Goal: Check status: Check status

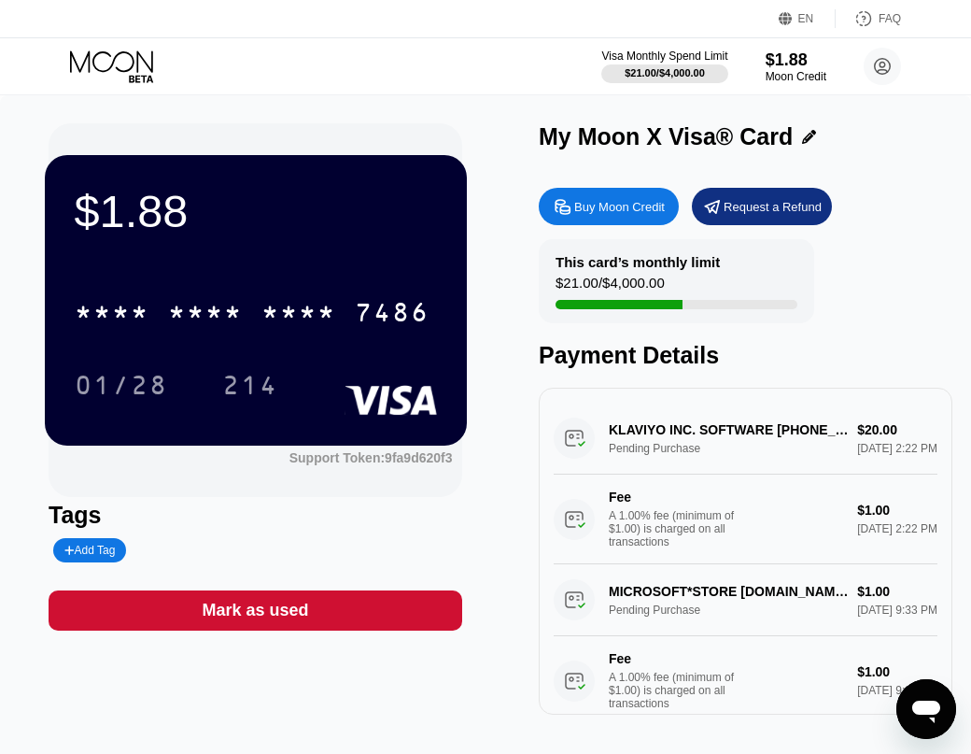
click at [692, 450] on div "KLAVIYO INC. SOFTWARE [PHONE_NUMBER] US Pending Purchase $20.00 [DATE] 2:22 PM …" at bounding box center [746, 483] width 384 height 162
click at [782, 467] on div "KLAVIYO INC. SOFTWARE [PHONE_NUMBER] US Pending Purchase $20.00 [DATE] 2:22 PM …" at bounding box center [746, 483] width 384 height 162
click at [591, 444] on div "KLAVIYO INC. SOFTWARE [PHONE_NUMBER] US Pending Purchase $20.00 [DATE] 2:22 PM …" at bounding box center [746, 483] width 384 height 162
click at [790, 59] on div "$1.88" at bounding box center [796, 59] width 63 height 20
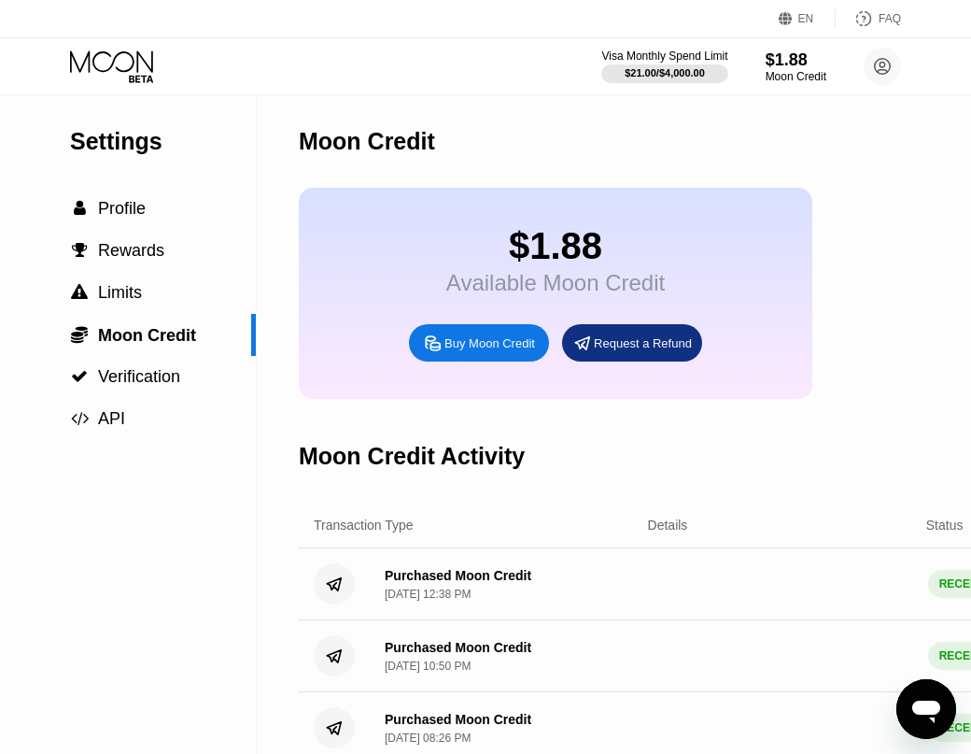
click at [128, 76] on icon at bounding box center [113, 66] width 87 height 33
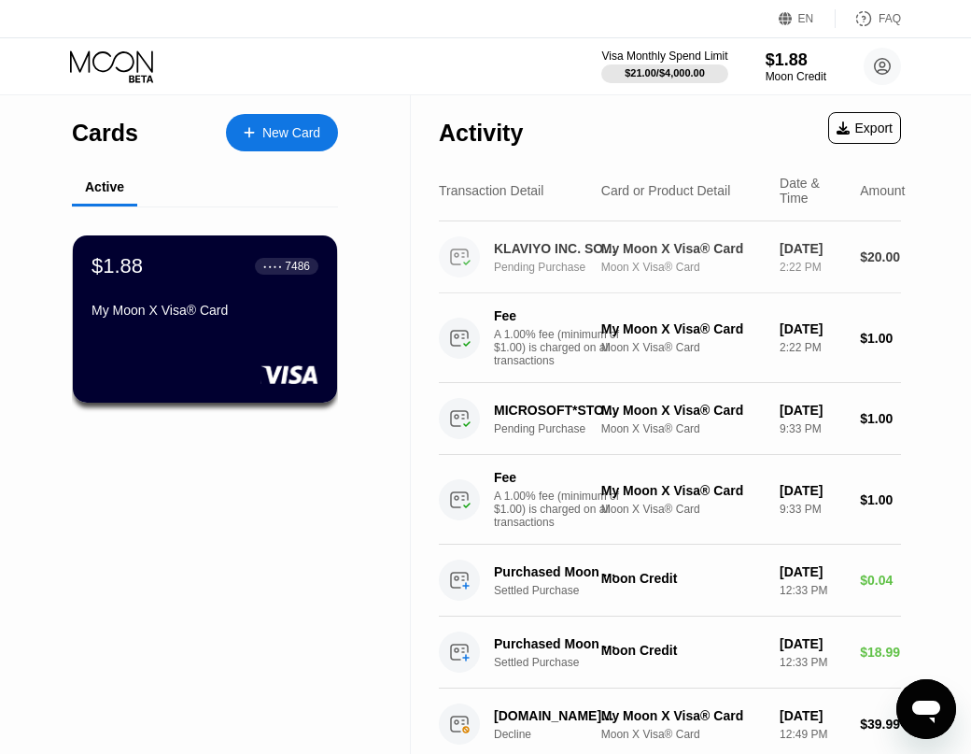
click at [697, 256] on div "My Moon X Visa® Card" at bounding box center [682, 248] width 163 height 15
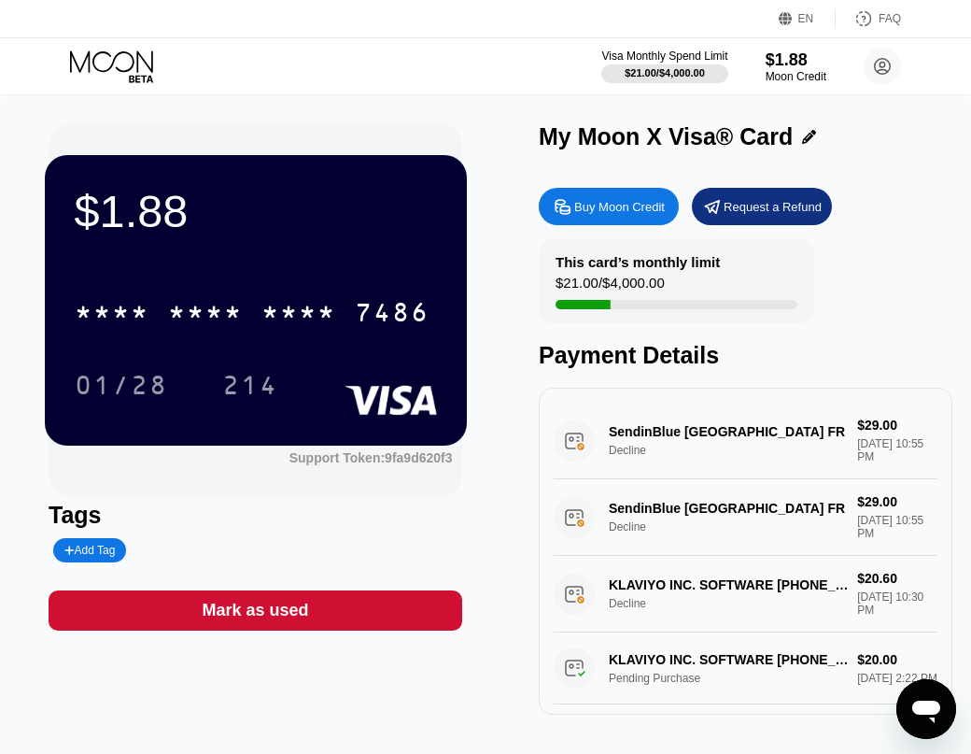
click at [680, 433] on div "SendinBlue [GEOGRAPHIC_DATA] FR Decline $29.00 [DATE] 10:55 PM" at bounding box center [746, 440] width 384 height 77
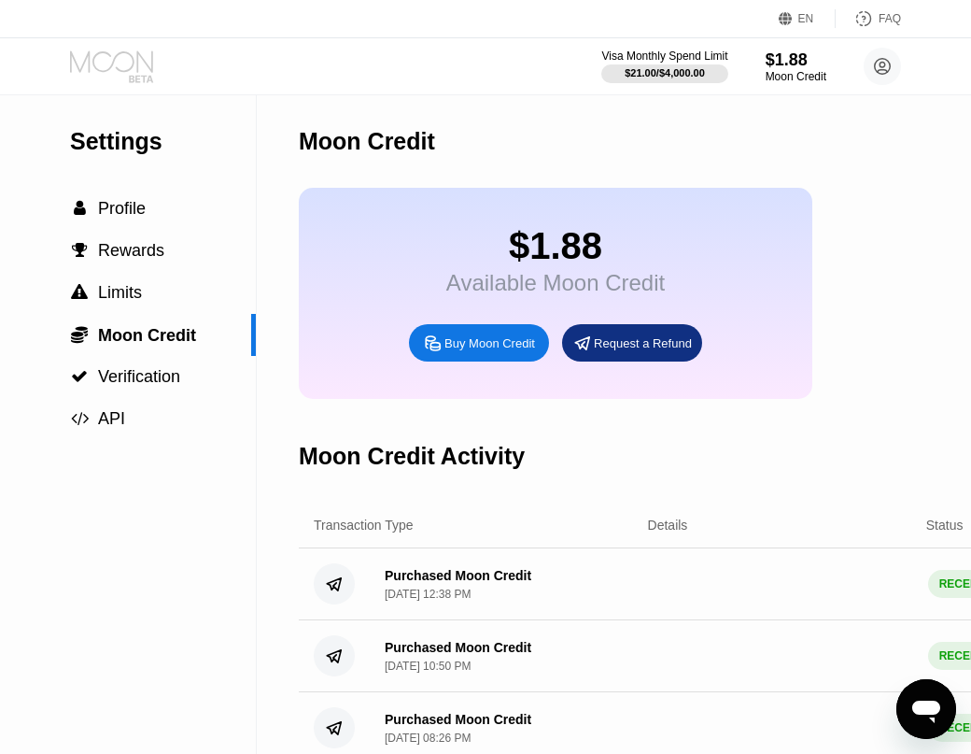
click at [110, 76] on icon at bounding box center [113, 66] width 87 height 33
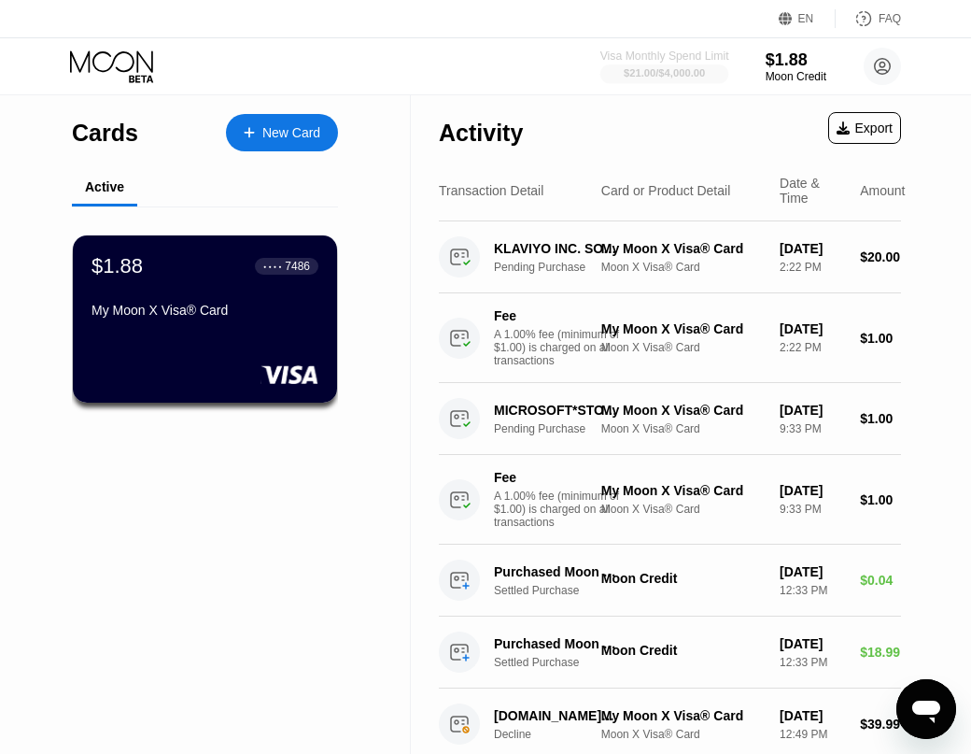
click at [684, 73] on div "$21.00 / $4,000.00" at bounding box center [664, 72] width 81 height 11
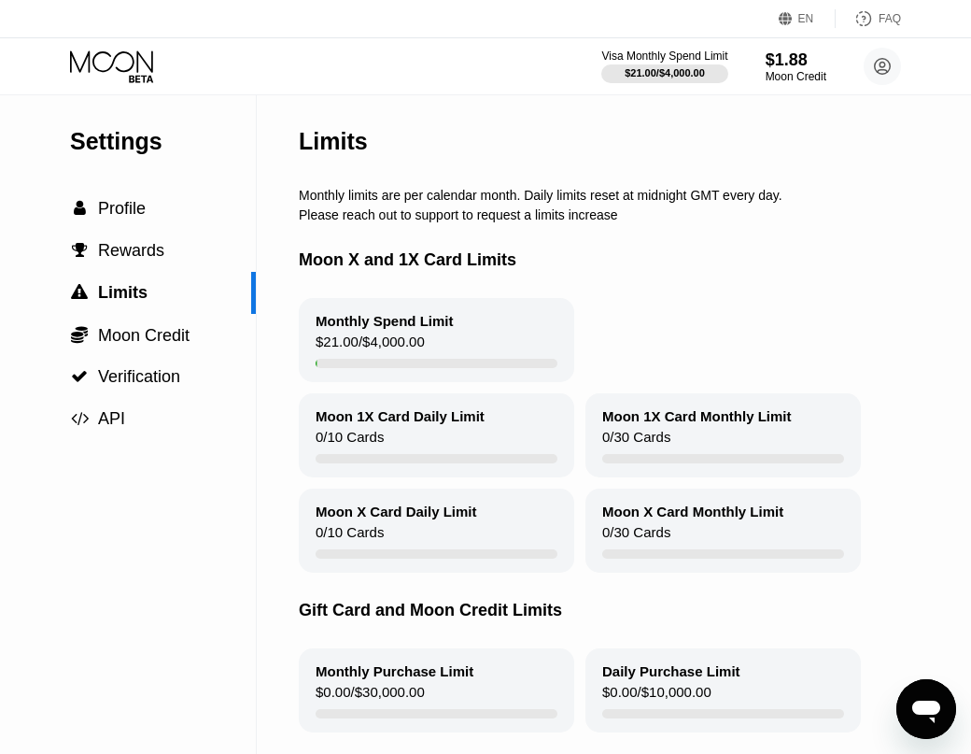
click at [409, 354] on div "$21.00 / $4,000.00" at bounding box center [370, 345] width 109 height 25
click at [405, 422] on div "Moon 1X Card Daily Limit" at bounding box center [400, 416] width 169 height 16
click at [682, 269] on div "Moon X and 1X Card Limits" at bounding box center [687, 260] width 777 height 76
click at [111, 88] on div "Visa Monthly Spend Limit $21.00 / $4,000.00 $1.88 Moon Credit [PERSON_NAME] [EM…" at bounding box center [485, 66] width 971 height 56
click at [113, 40] on div "Visa Monthly Spend Limit $21.00 / $4,000.00 $1.88 Moon Credit [PERSON_NAME] [EM…" at bounding box center [485, 66] width 971 height 56
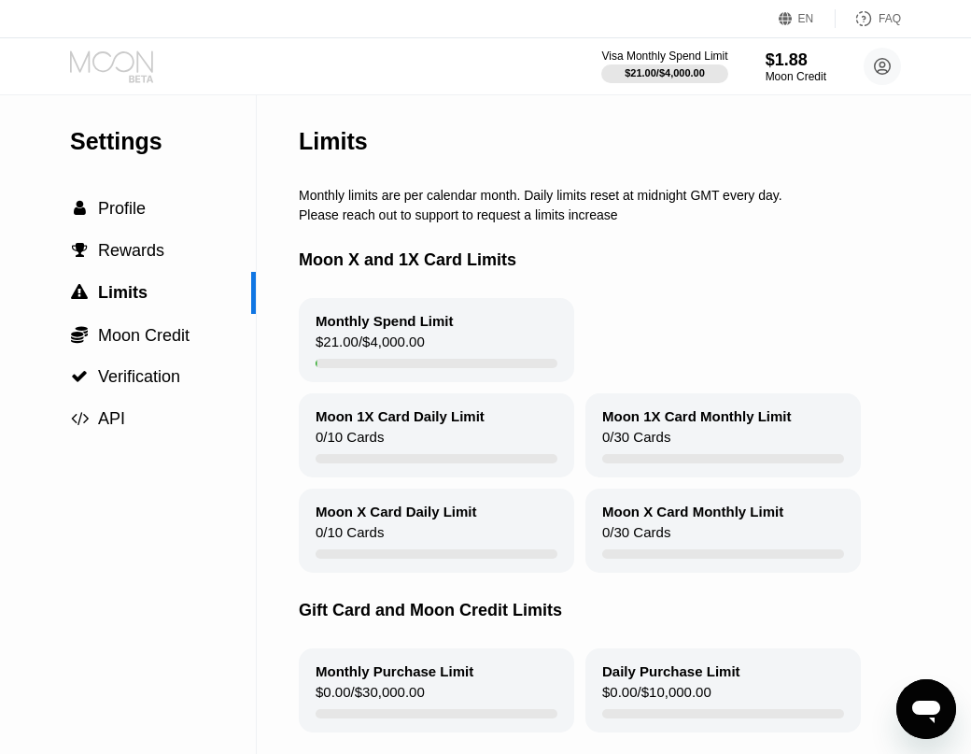
click at [111, 64] on icon at bounding box center [113, 66] width 87 height 33
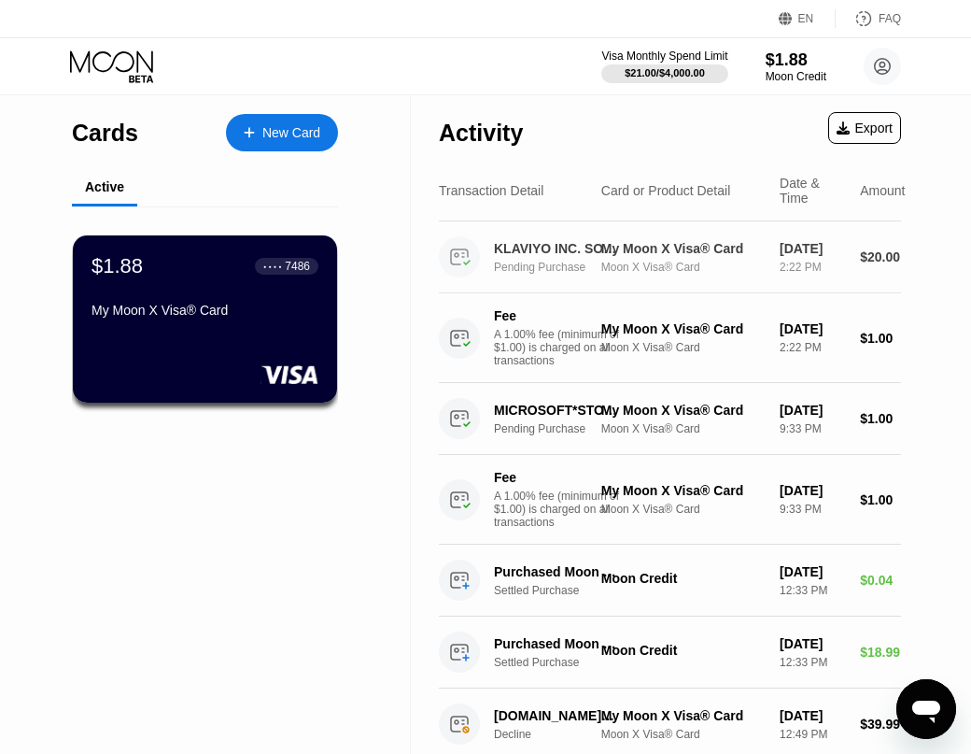
click at [616, 248] on div "My Moon X Visa® Card" at bounding box center [682, 248] width 163 height 15
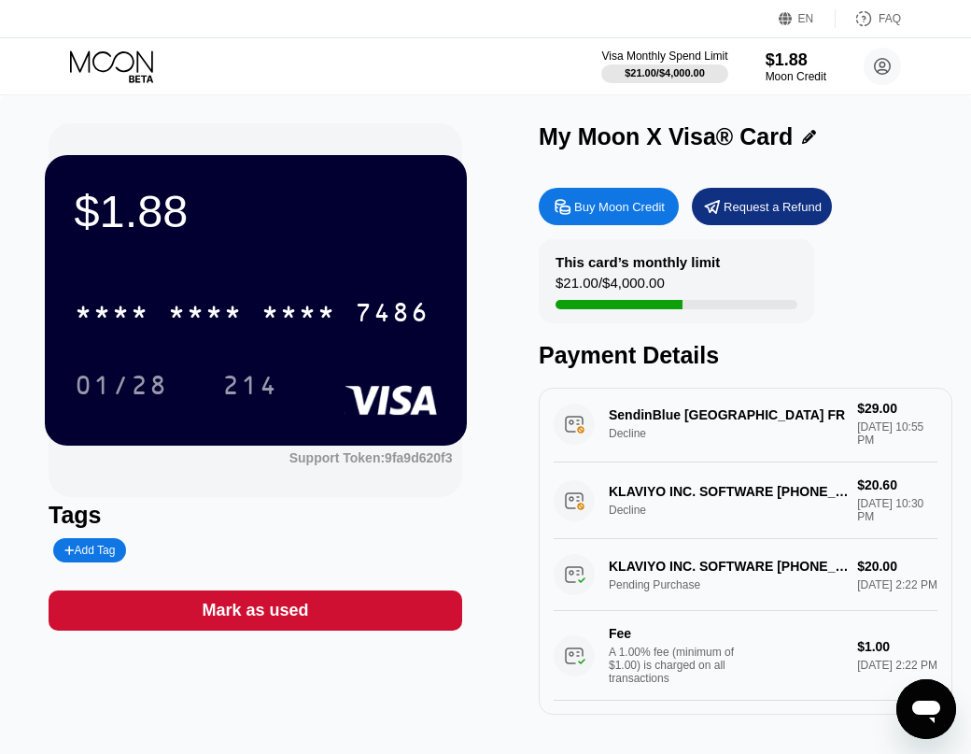
scroll to position [108, 0]
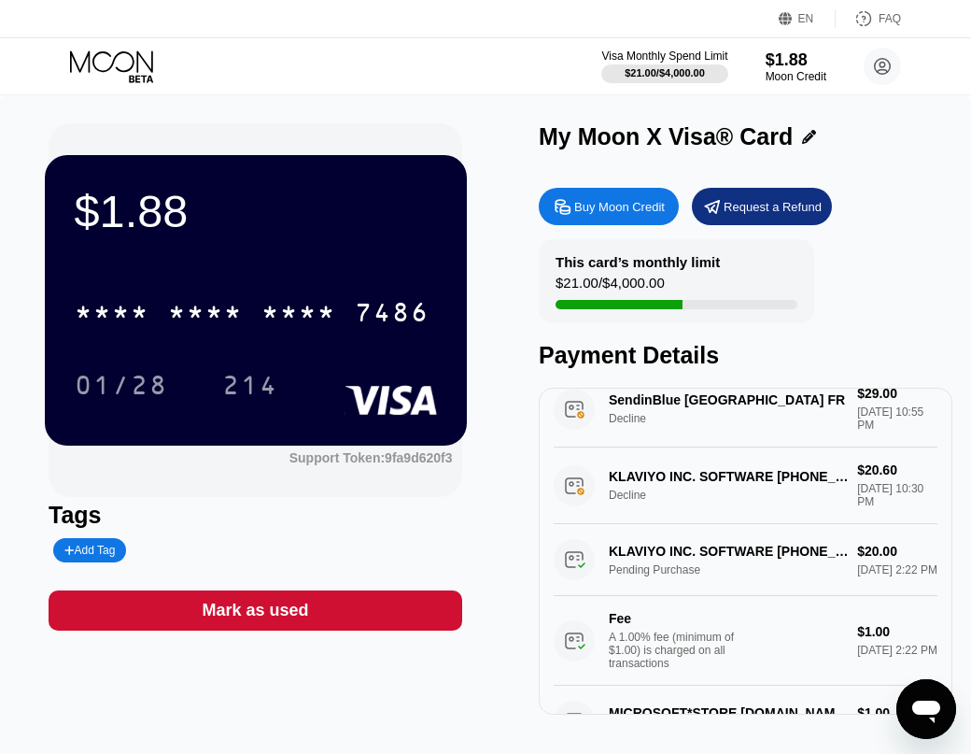
click at [678, 558] on div "KLAVIYO INC. SOFTWARE [PHONE_NUMBER] US Pending Purchase $20.00 [DATE] 2:22 PM …" at bounding box center [746, 605] width 384 height 162
click at [578, 568] on div "KLAVIYO INC. SOFTWARE [PHONE_NUMBER] US Pending Purchase $20.00 [DATE] 2:22 PM …" at bounding box center [746, 605] width 384 height 162
click at [872, 572] on div "KLAVIYO INC. SOFTWARE [PHONE_NUMBER] US Pending Purchase $20.00 [DATE] 2:22 PM …" at bounding box center [746, 605] width 384 height 162
click at [341, 407] on div "01/28 214" at bounding box center [256, 384] width 362 height 47
click at [339, 359] on div "* * * * * * * * * * * * 7486 01/28 214" at bounding box center [256, 330] width 362 height 110
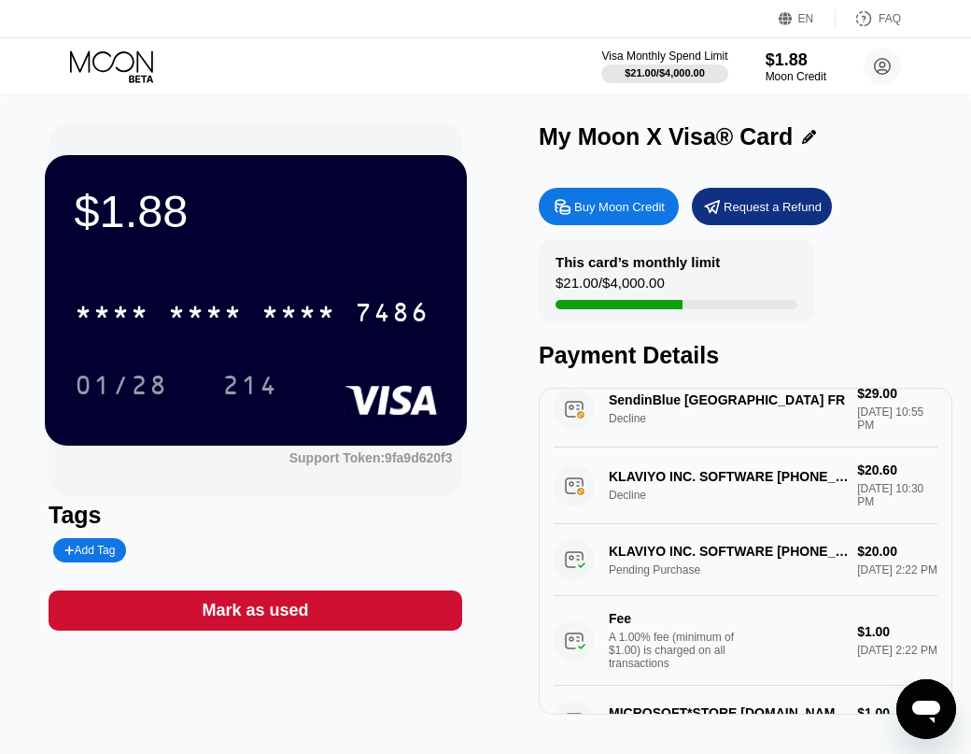
click at [788, 146] on div "My Moon X Visa® Card" at bounding box center [746, 136] width 414 height 27
click at [802, 139] on icon at bounding box center [809, 137] width 14 height 14
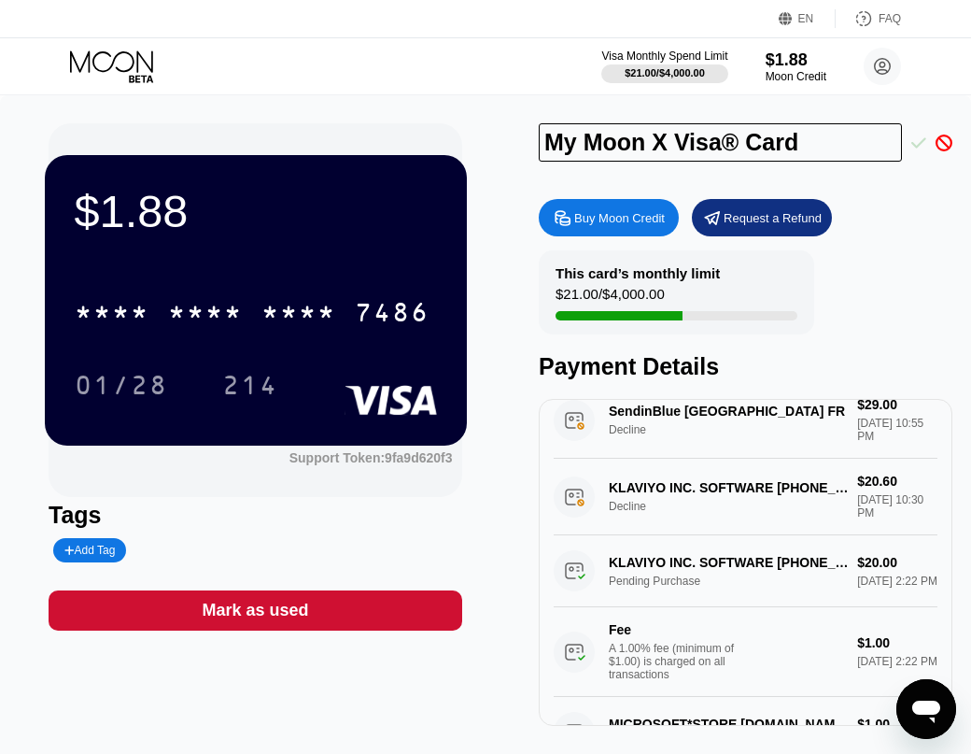
click at [918, 144] on icon at bounding box center [918, 142] width 15 height 17
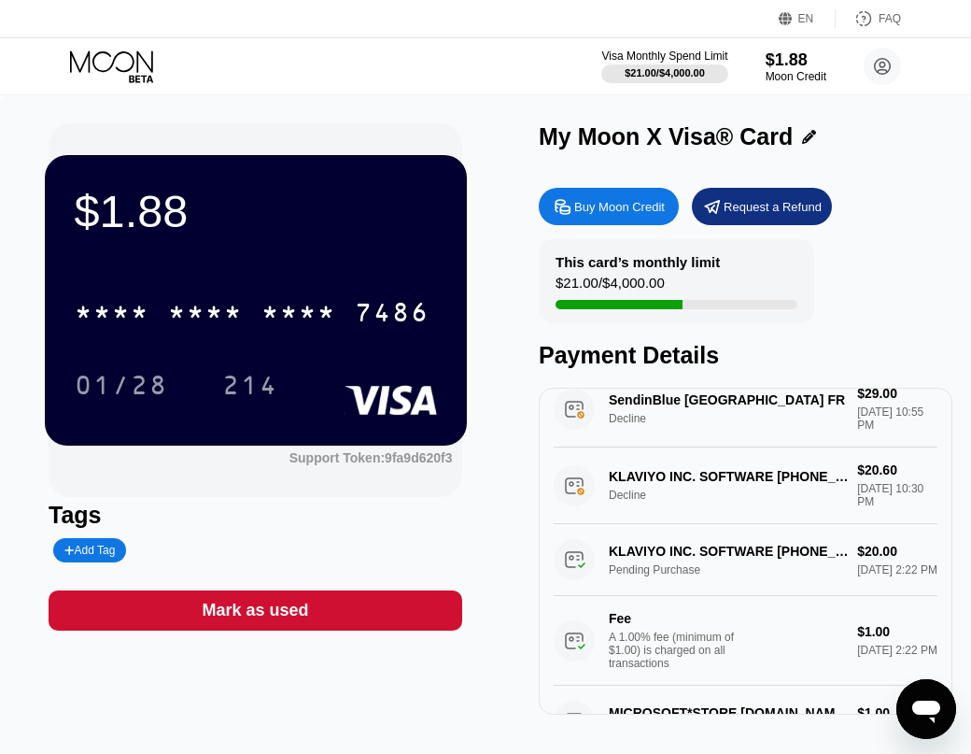
click at [802, 134] on icon at bounding box center [809, 137] width 14 height 14
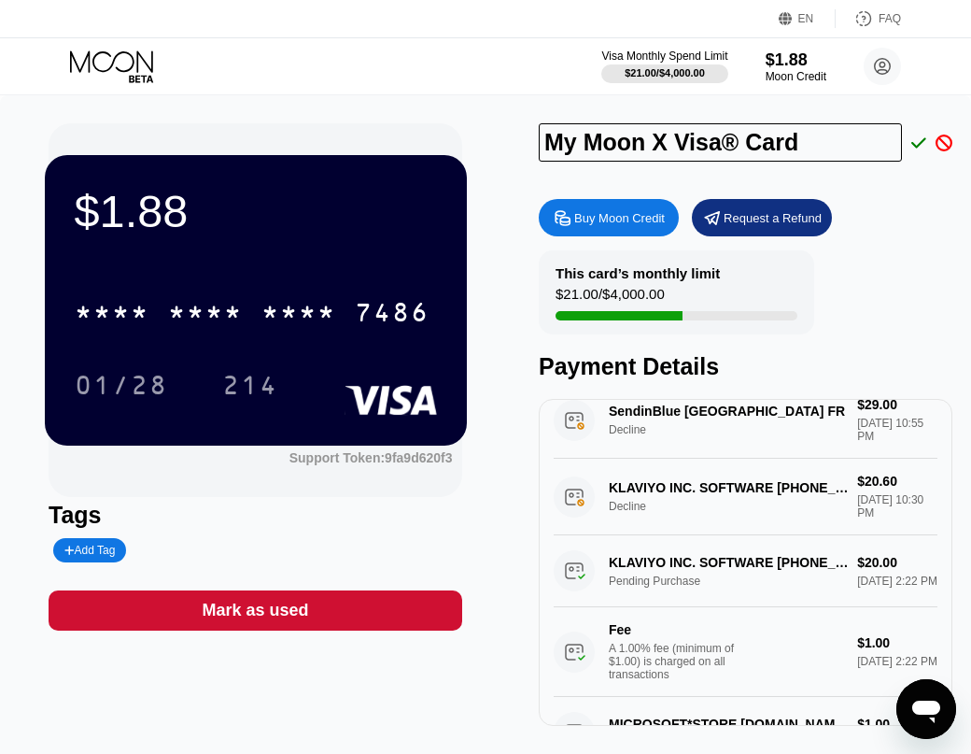
click at [791, 134] on input "My Moon X Visa® Card" at bounding box center [720, 142] width 363 height 38
click at [914, 145] on icon at bounding box center [918, 142] width 15 height 17
